Goal: Task Accomplishment & Management: Use online tool/utility

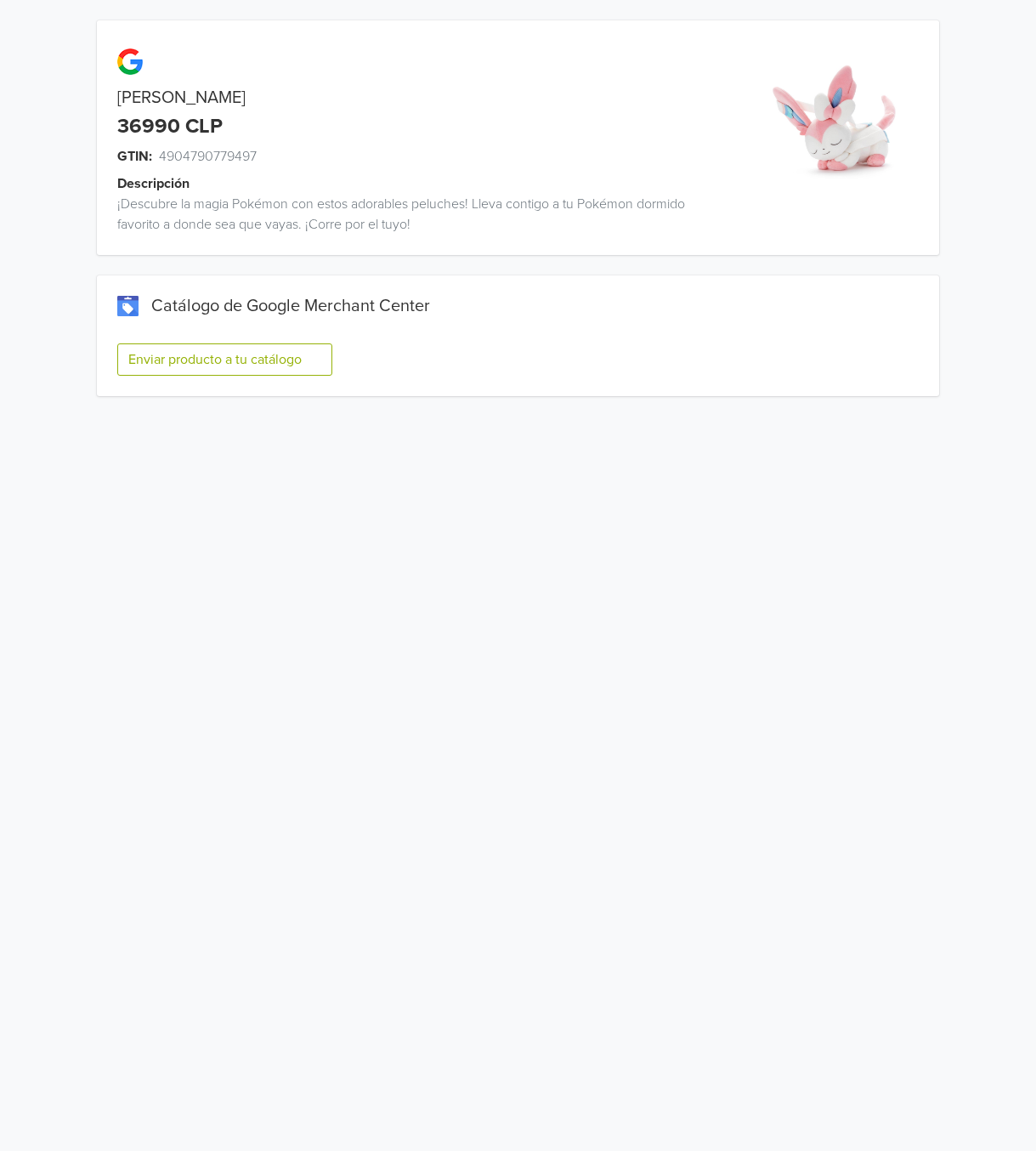
click at [222, 361] on button "Enviar producto a tu catálogo" at bounding box center [225, 360] width 215 height 32
click at [248, 367] on button "Enviar producto a tu catálogo" at bounding box center [225, 360] width 215 height 32
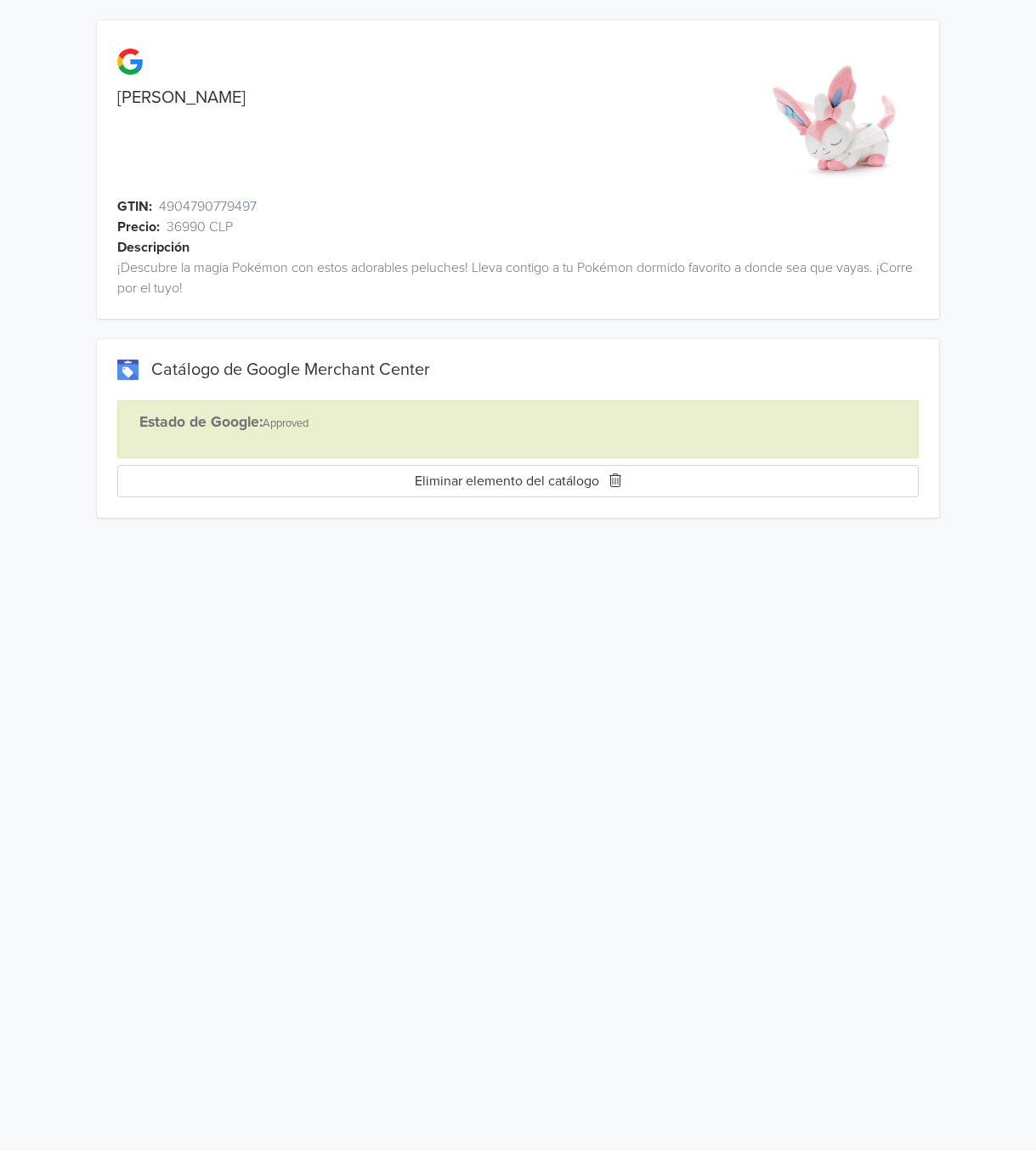
click at [502, 483] on button "Eliminar elemento del catálogo" at bounding box center [518, 481] width 801 height 32
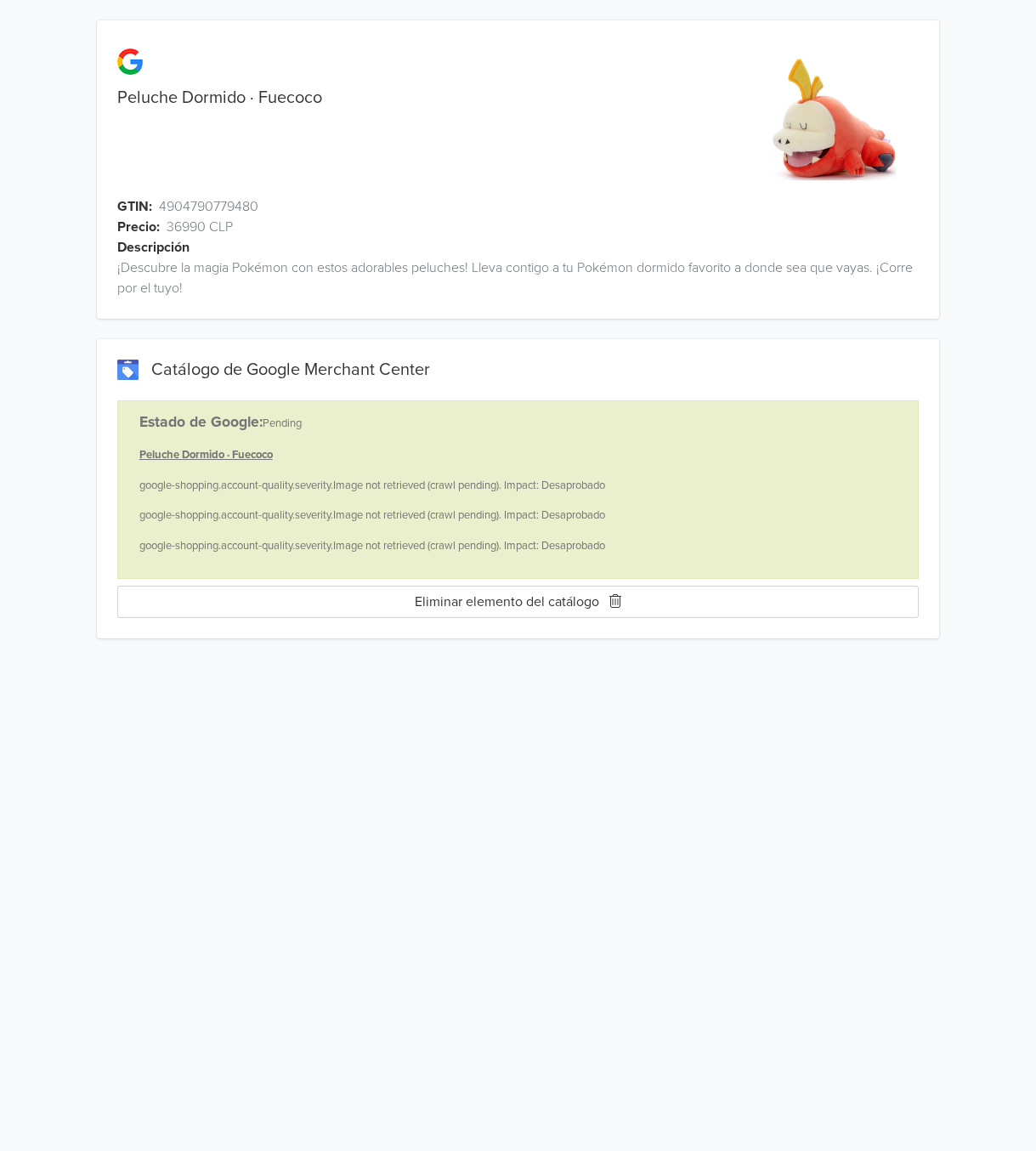
click at [506, 601] on button "Eliminar elemento del catálogo" at bounding box center [518, 602] width 801 height 32
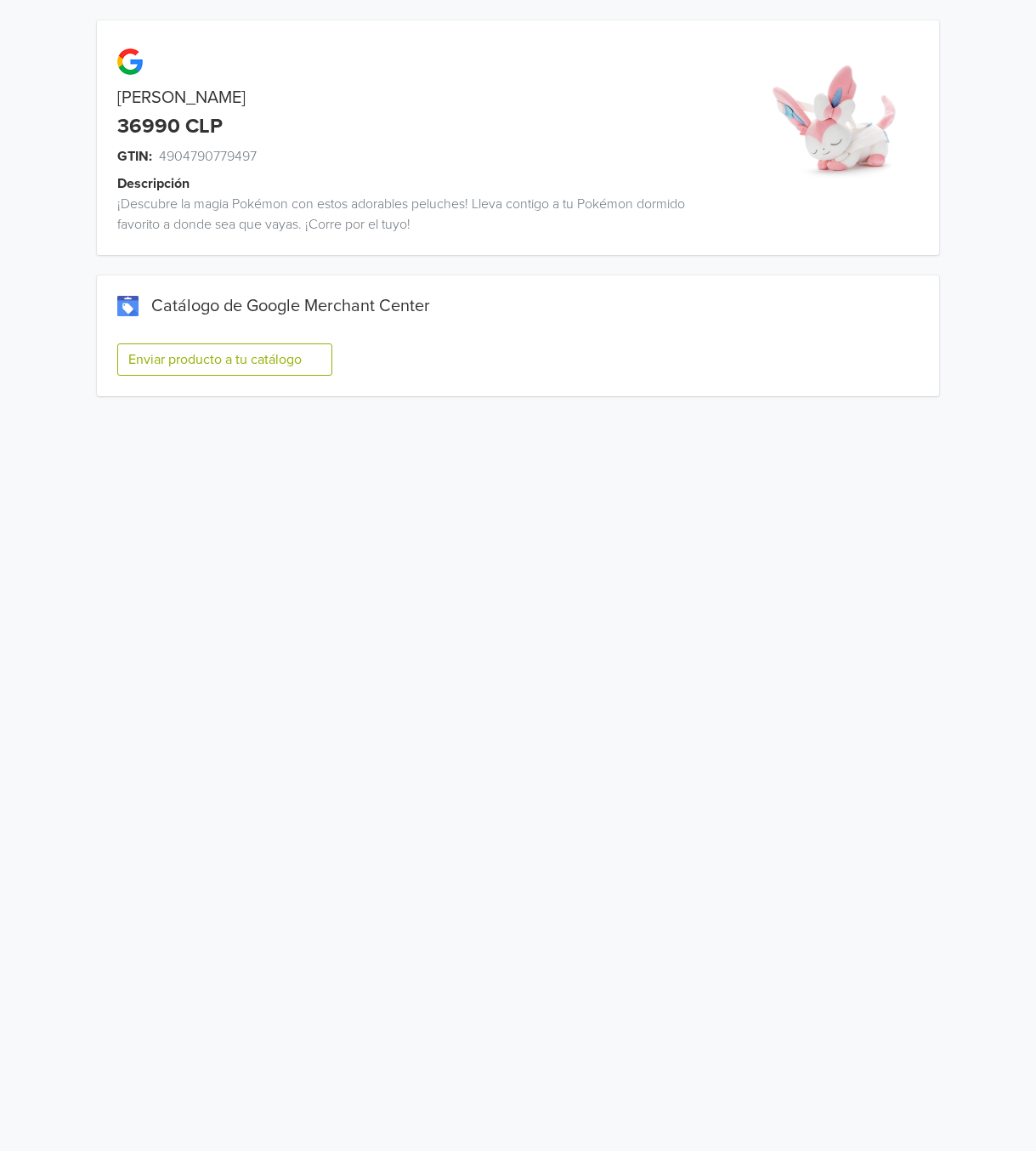
click at [164, 369] on button "Enviar producto a tu catálogo" at bounding box center [225, 360] width 215 height 32
